Goal: Find specific page/section: Find specific page/section

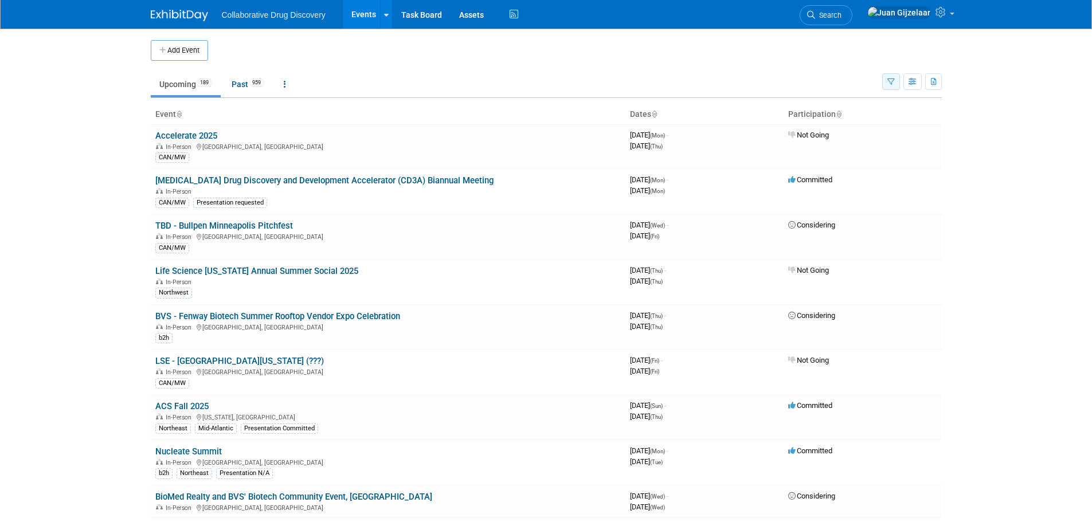
click at [892, 81] on icon "button" at bounding box center [890, 82] width 7 height 7
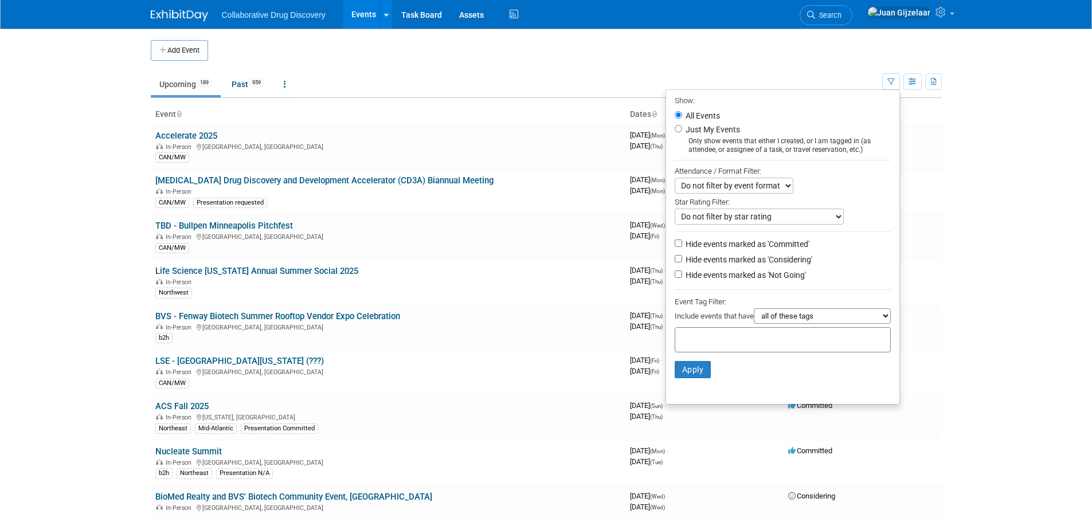
click at [724, 344] on input "text" at bounding box center [726, 337] width 92 height 11
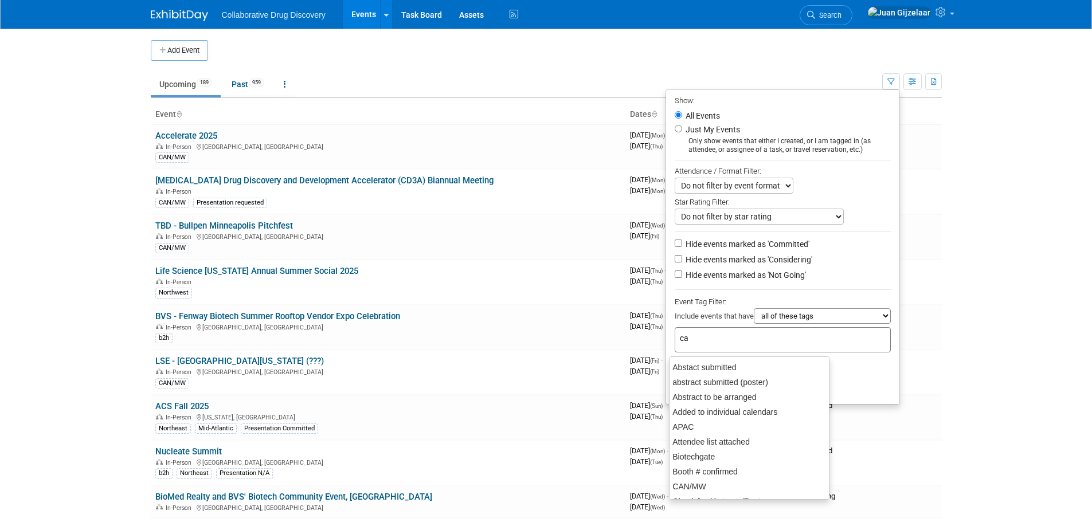
type input "can"
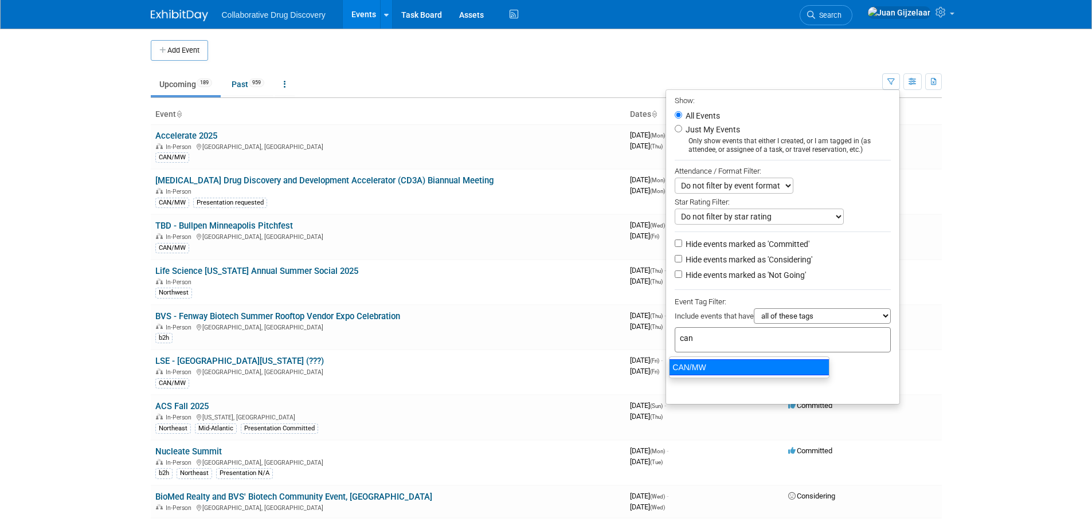
click at [730, 362] on div "CAN/MW" at bounding box center [749, 367] width 161 height 16
type input "CAN/MW"
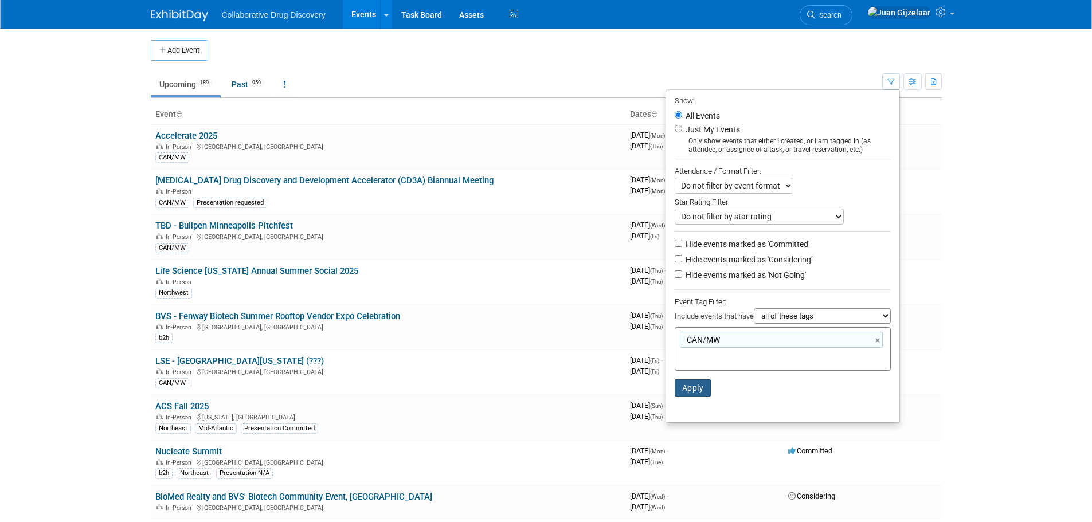
click at [690, 389] on button "Apply" at bounding box center [693, 387] width 37 height 17
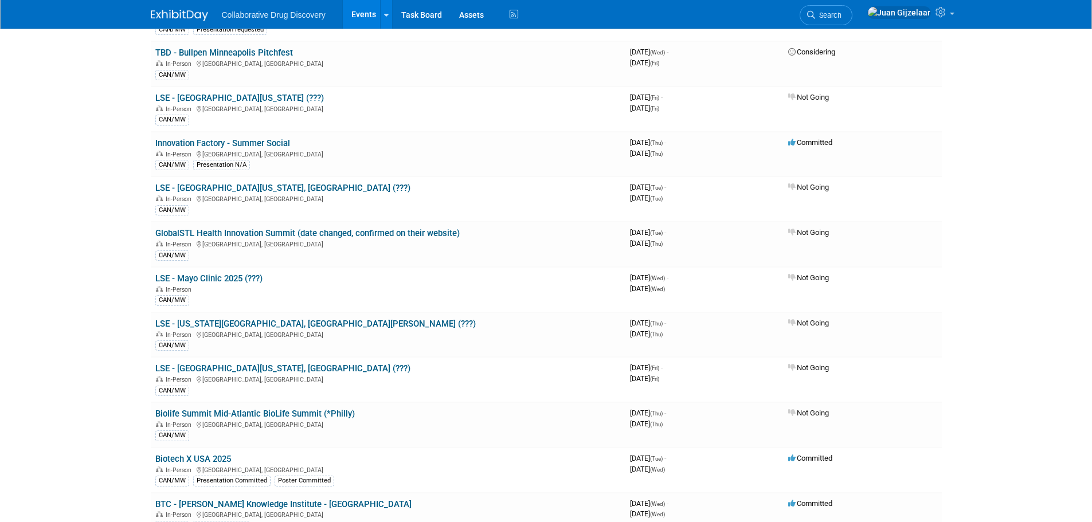
scroll to position [172, 0]
